Goal: Entertainment & Leisure: Consume media (video, audio)

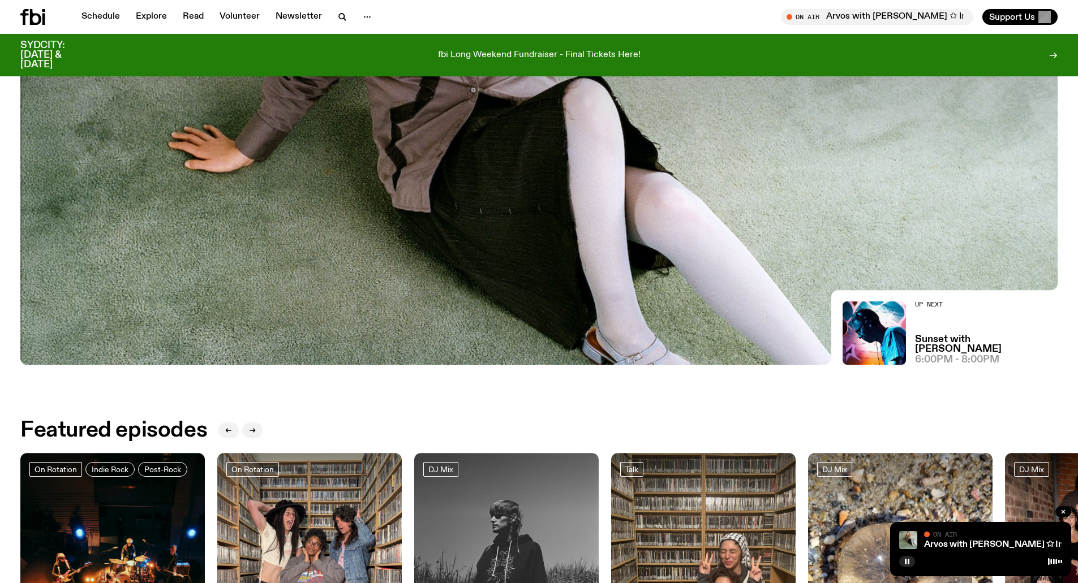
scroll to position [503, 0]
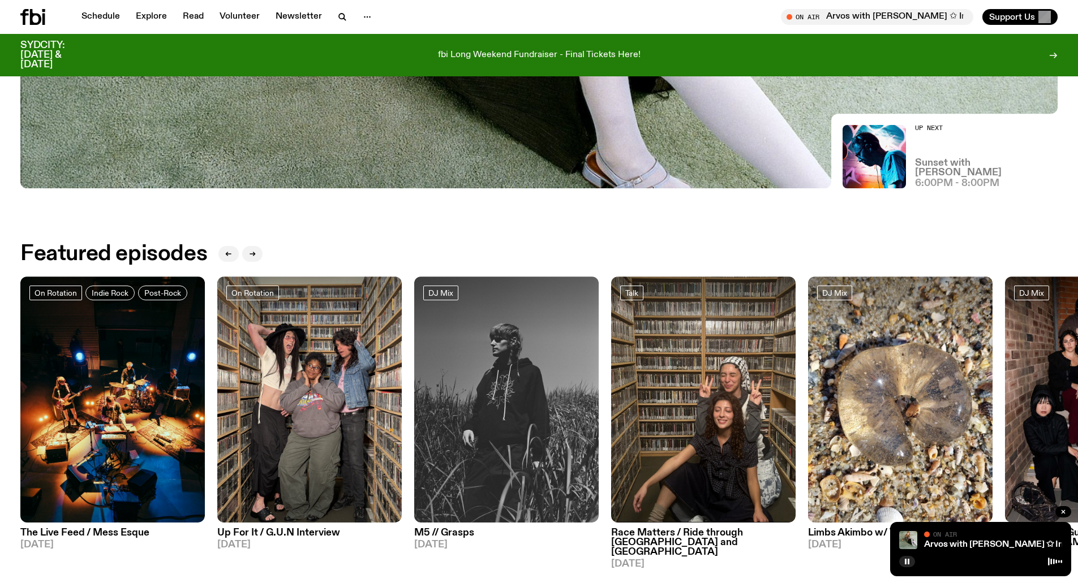
click at [979, 175] on h3 "Sunset with [PERSON_NAME]" at bounding box center [986, 167] width 143 height 19
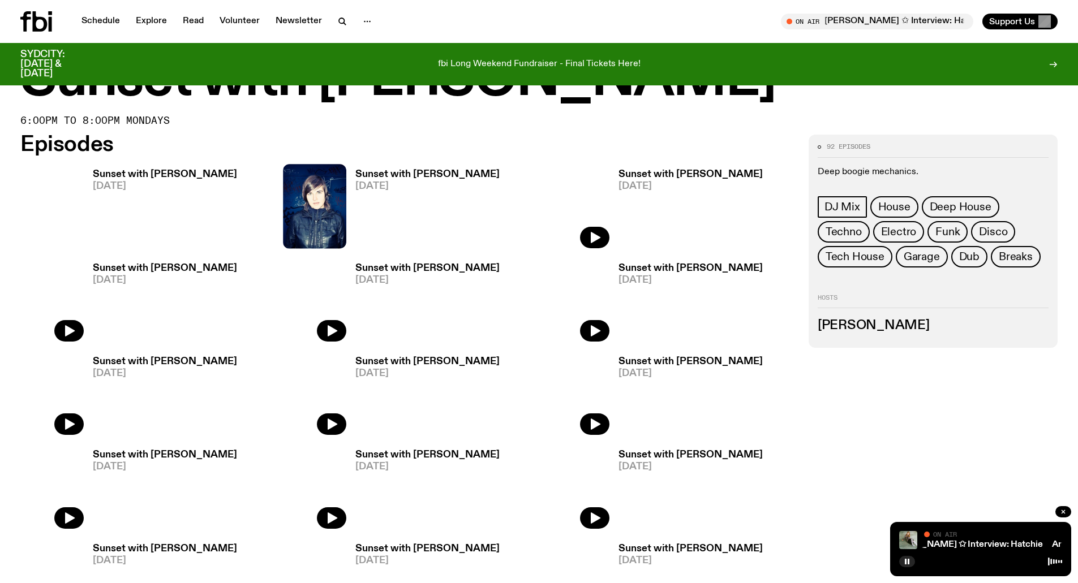
scroll to position [165, 0]
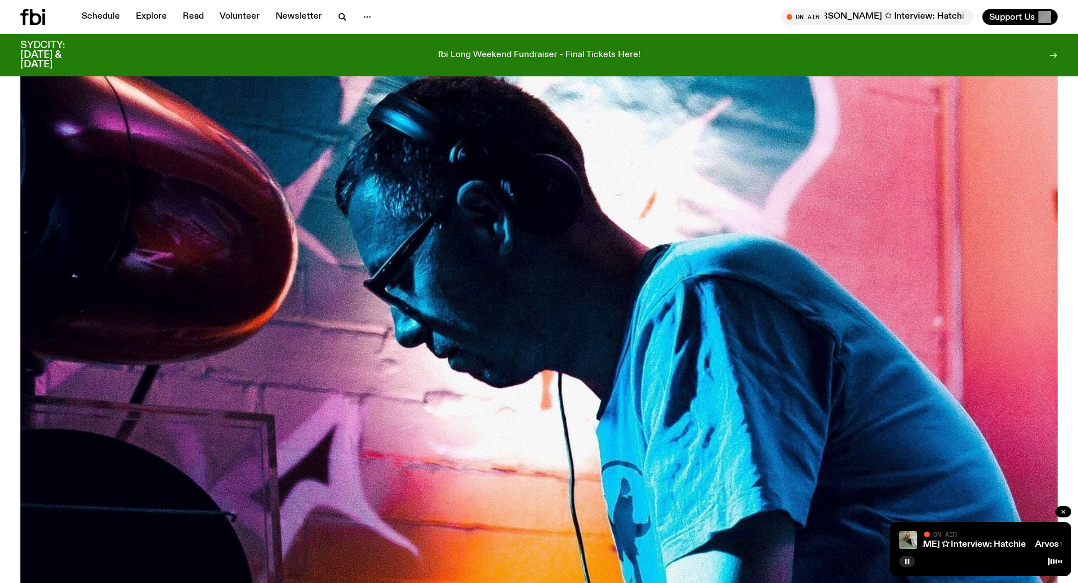
click at [1063, 511] on icon "button" at bounding box center [1062, 511] width 3 height 3
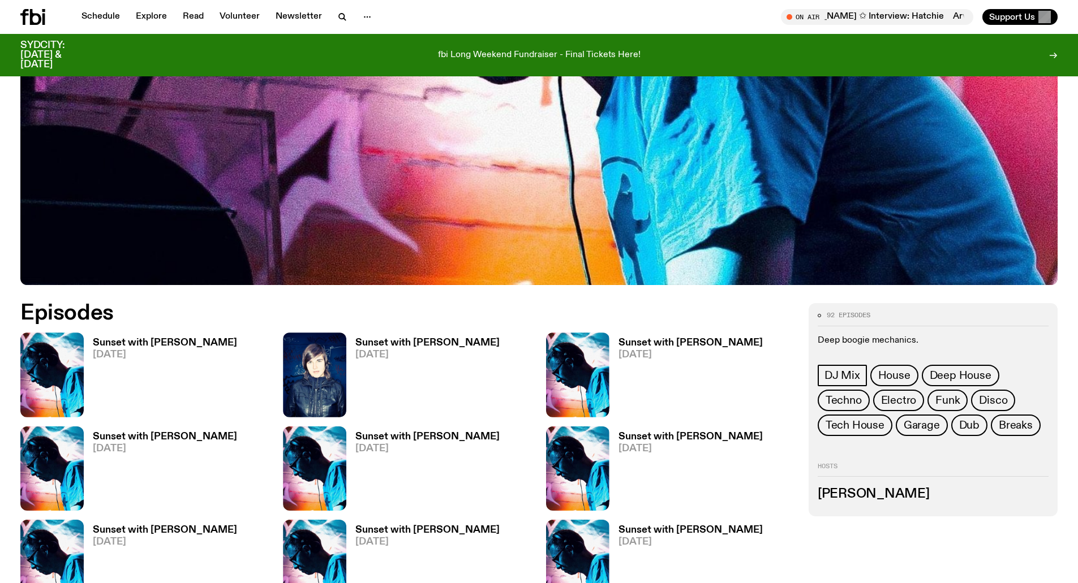
scroll to position [501, 0]
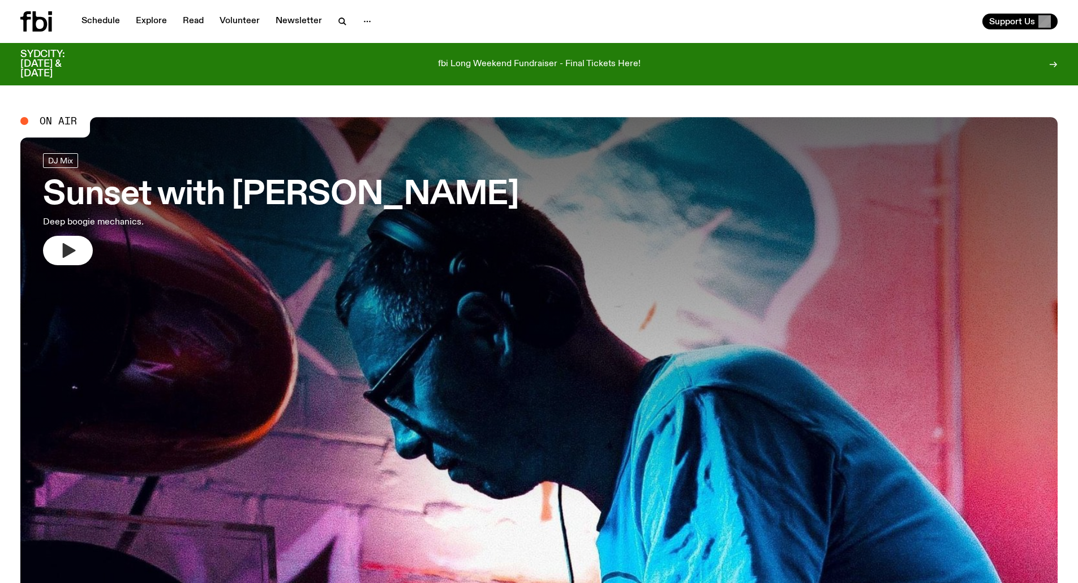
click at [55, 245] on button "button" at bounding box center [68, 250] width 50 height 29
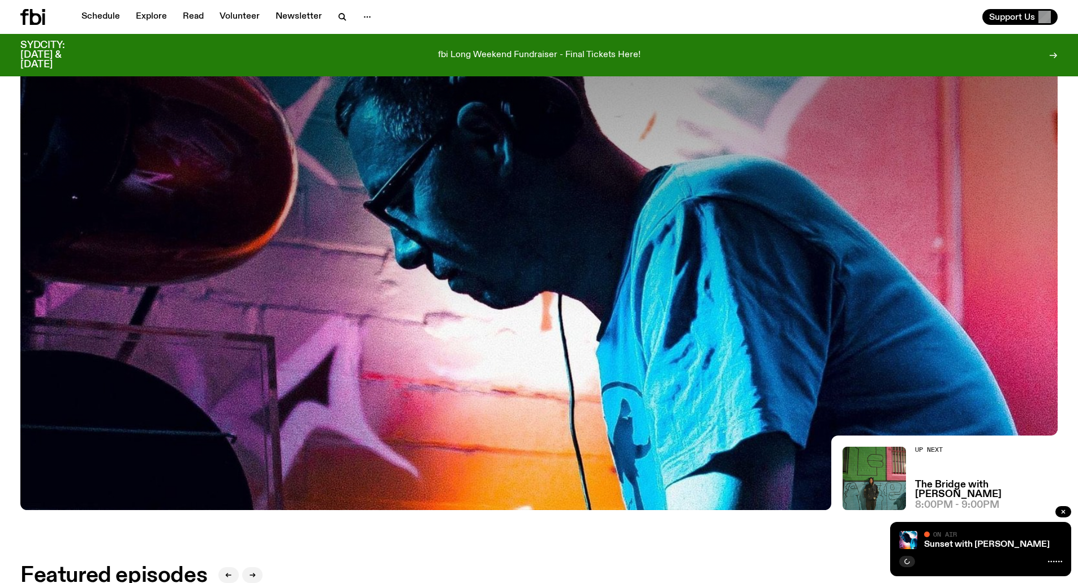
scroll to position [221, 0]
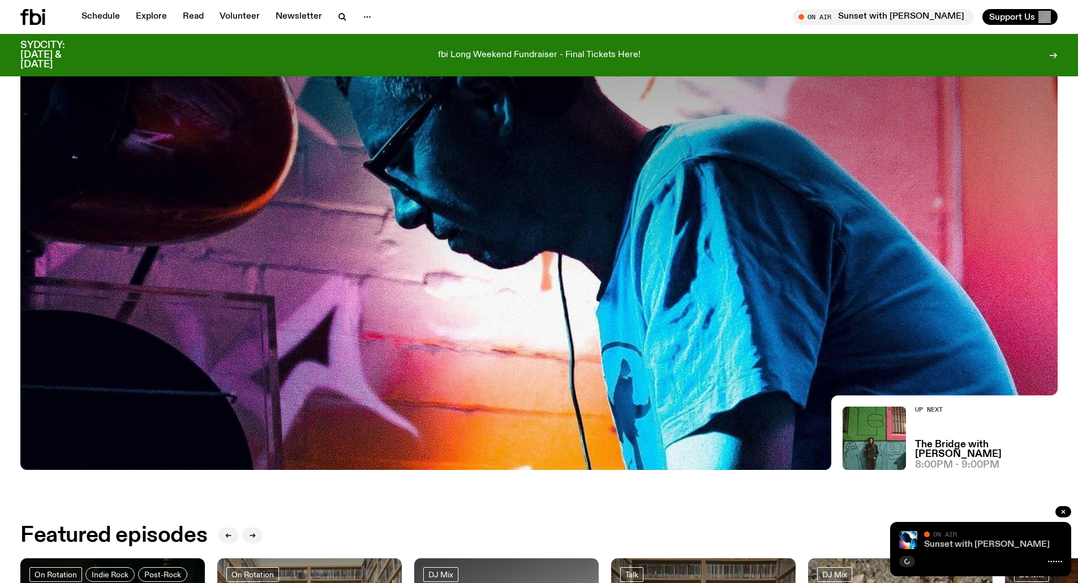
click at [969, 542] on link "Sunset with [PERSON_NAME]" at bounding box center [987, 544] width 126 height 9
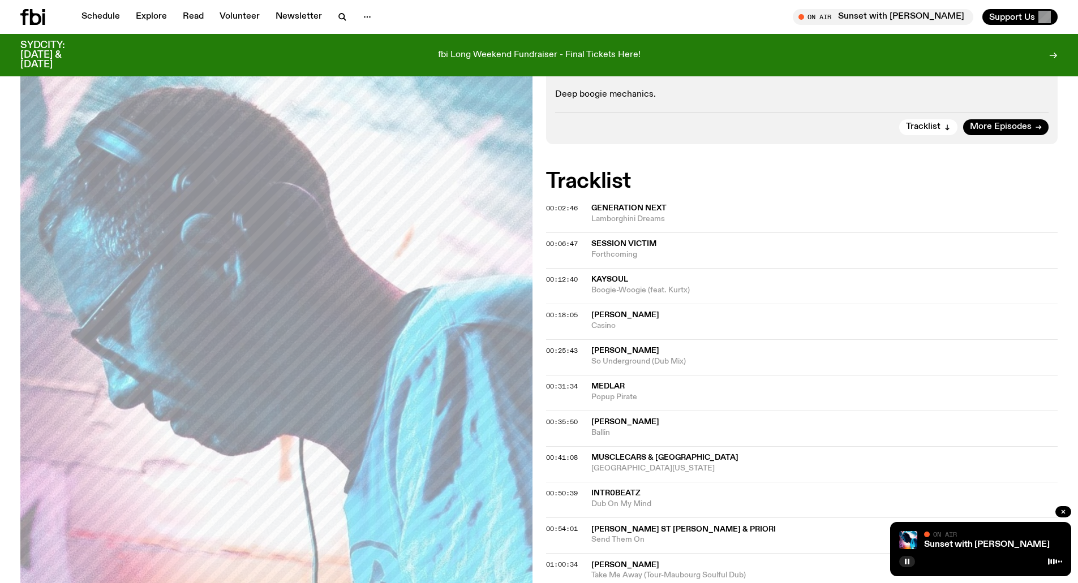
scroll to position [333, 0]
